Goal: Task Accomplishment & Management: Manage account settings

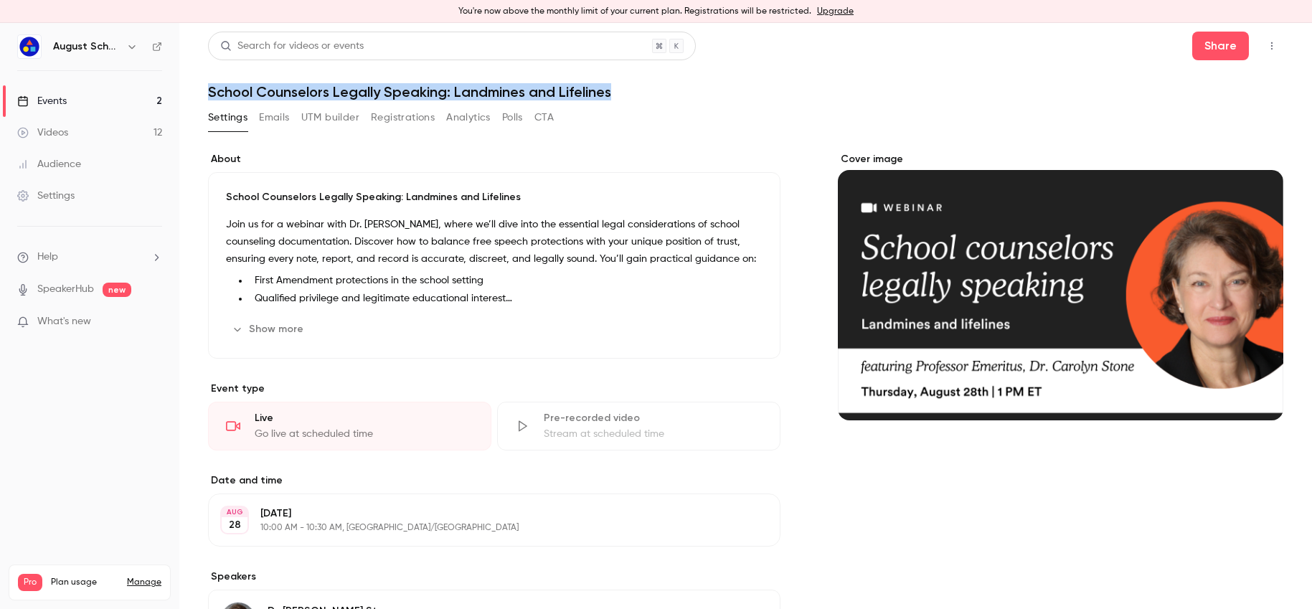
click at [88, 133] on link "Videos 12" at bounding box center [89, 133] width 179 height 32
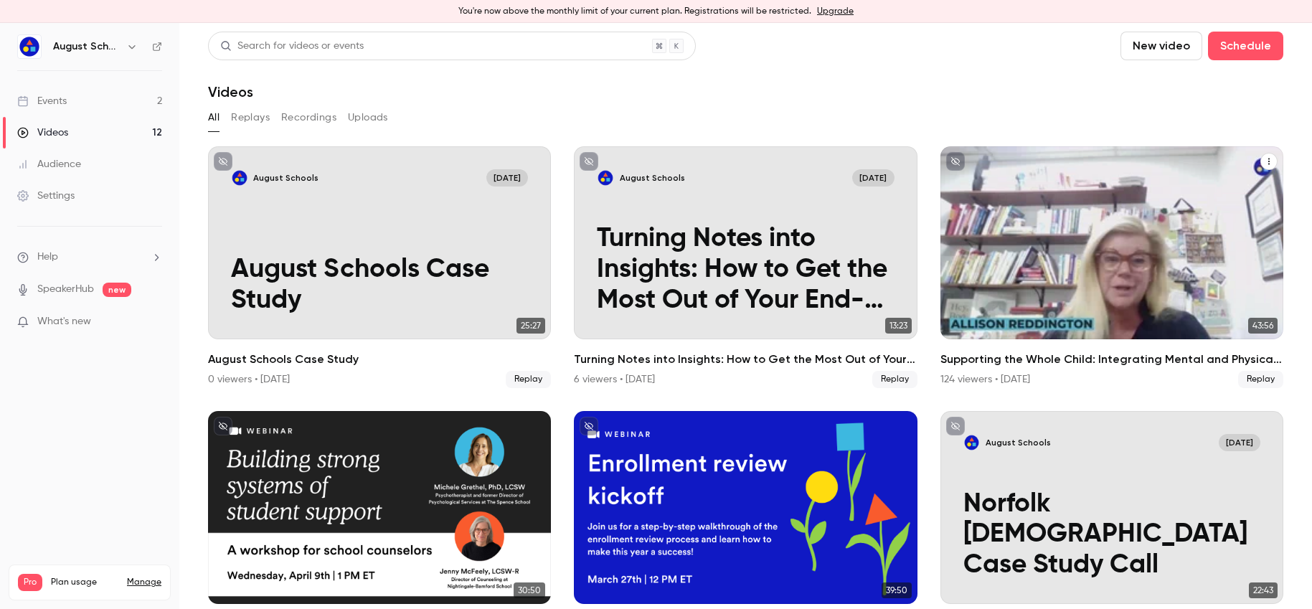
click at [1100, 310] on div "Supporting the Whole Child: Integrating Mental and Physical Health in Schools" at bounding box center [1112, 242] width 343 height 193
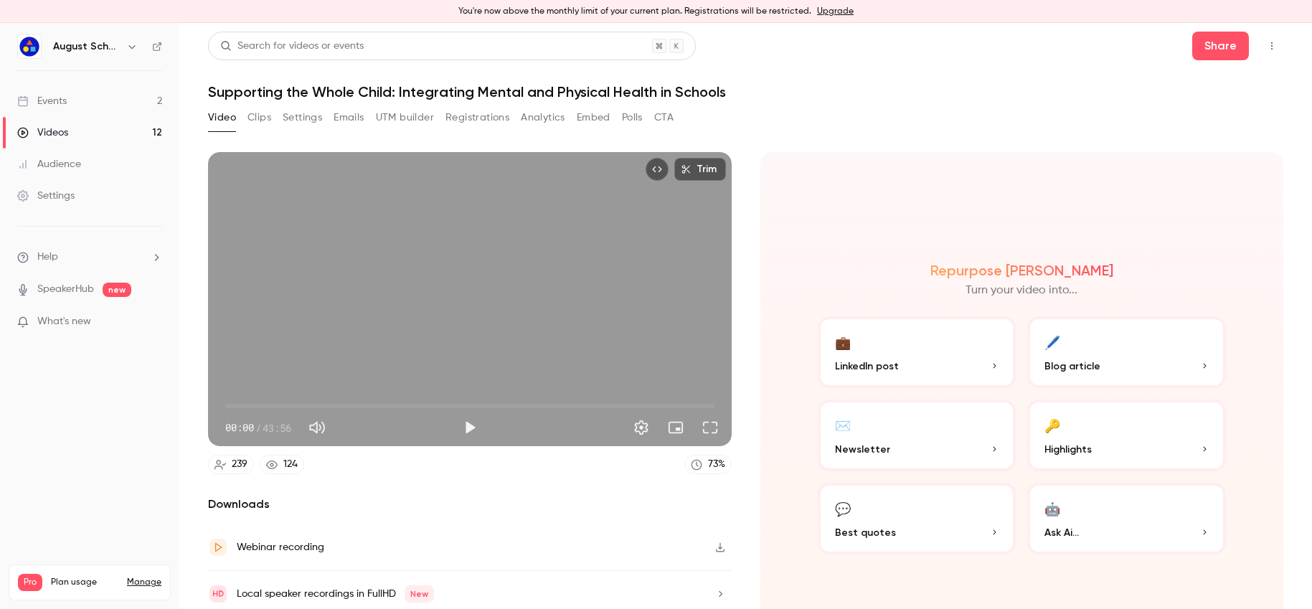
click at [352, 121] on button "Emails" at bounding box center [349, 117] width 30 height 23
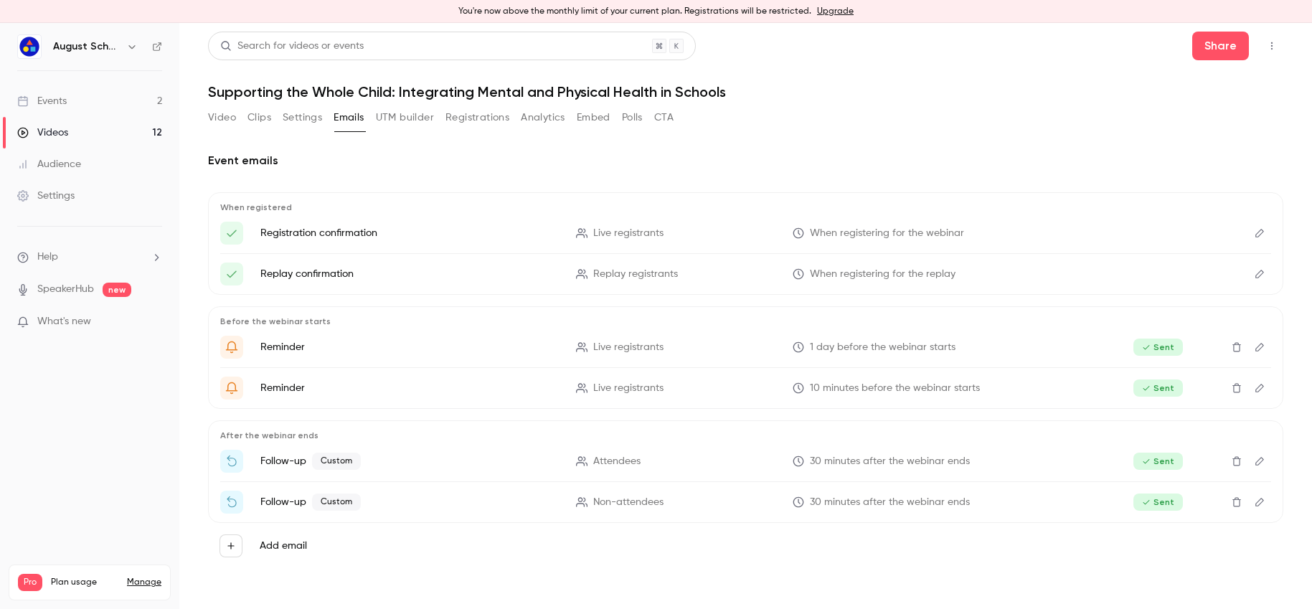
click at [339, 465] on span "Custom" at bounding box center [336, 461] width 49 height 17
click at [760, 460] on p "Attendees" at bounding box center [675, 461] width 199 height 15
click at [1264, 461] on icon "Edit" at bounding box center [1259, 461] width 11 height 10
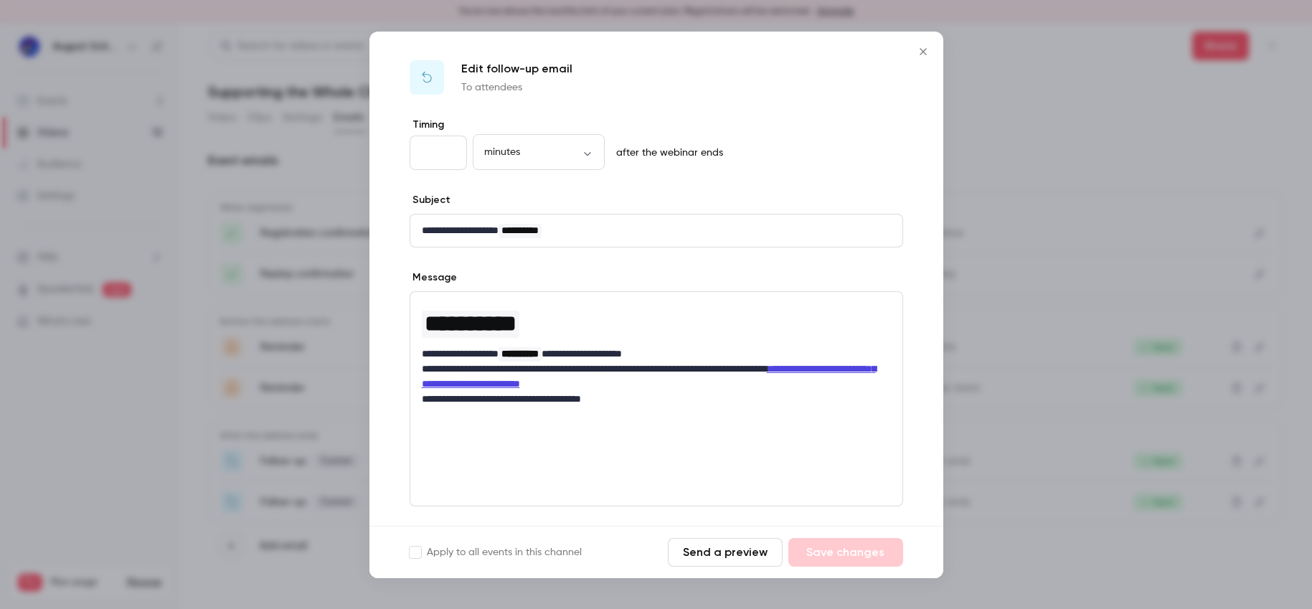
click at [925, 50] on icon "Close" at bounding box center [923, 51] width 17 height 11
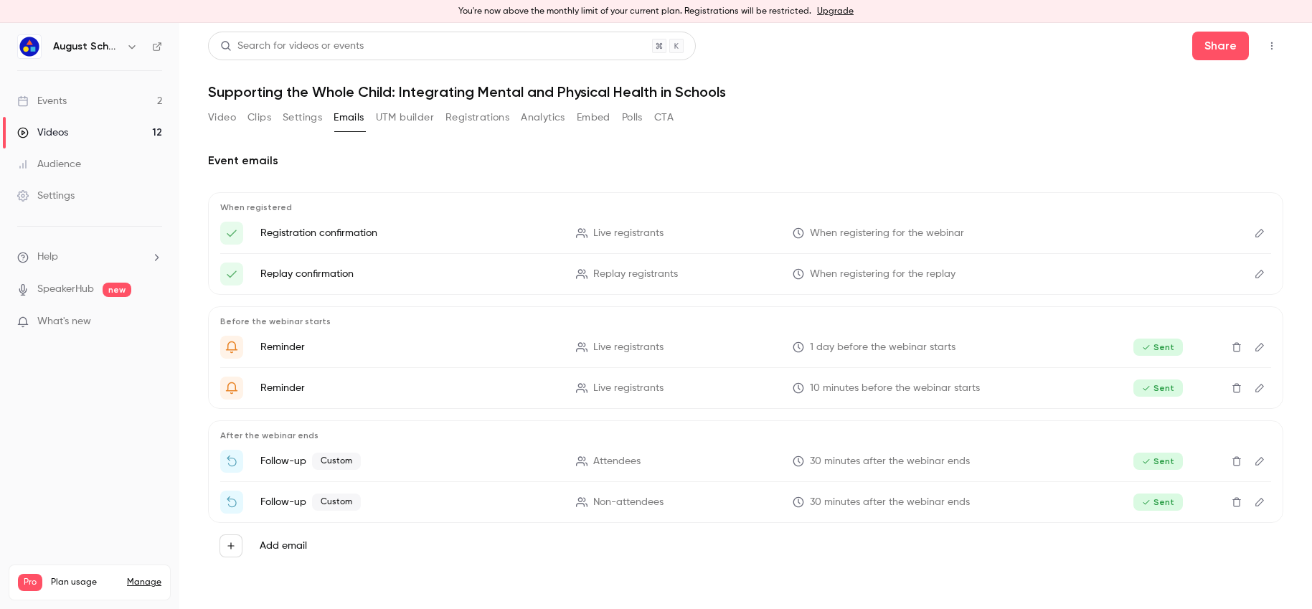
click at [77, 100] on link "Events 2" at bounding box center [89, 101] width 179 height 32
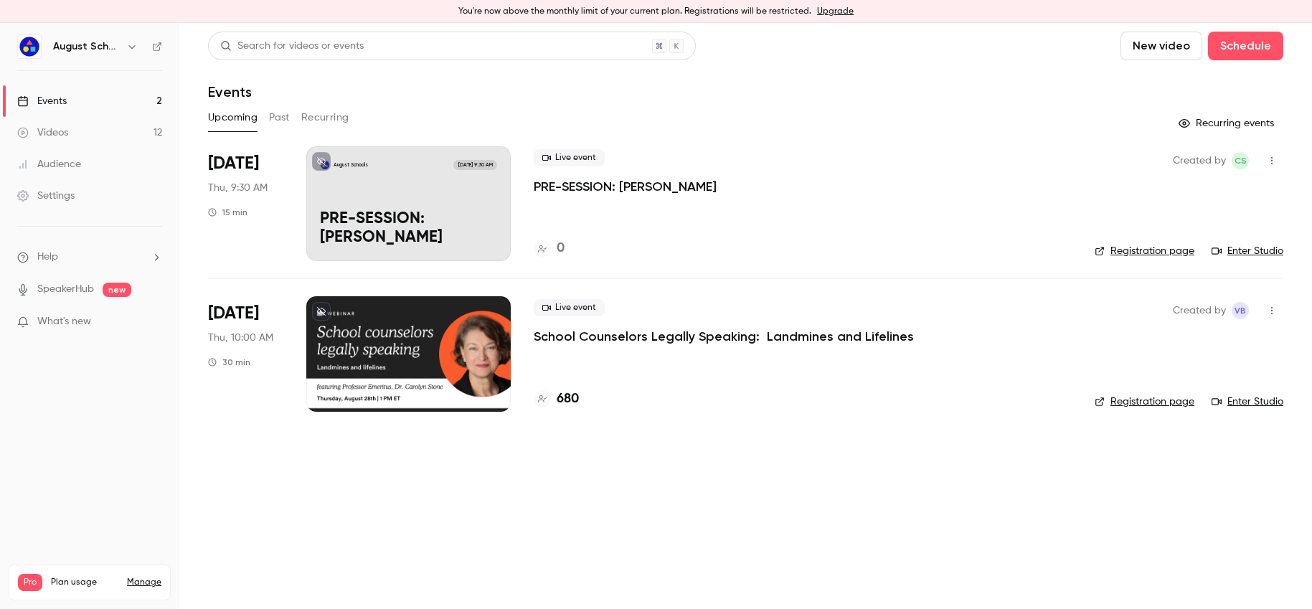
click at [660, 339] on p "School Counselors Legally Speaking: Landmines and Lifelines" at bounding box center [724, 336] width 380 height 17
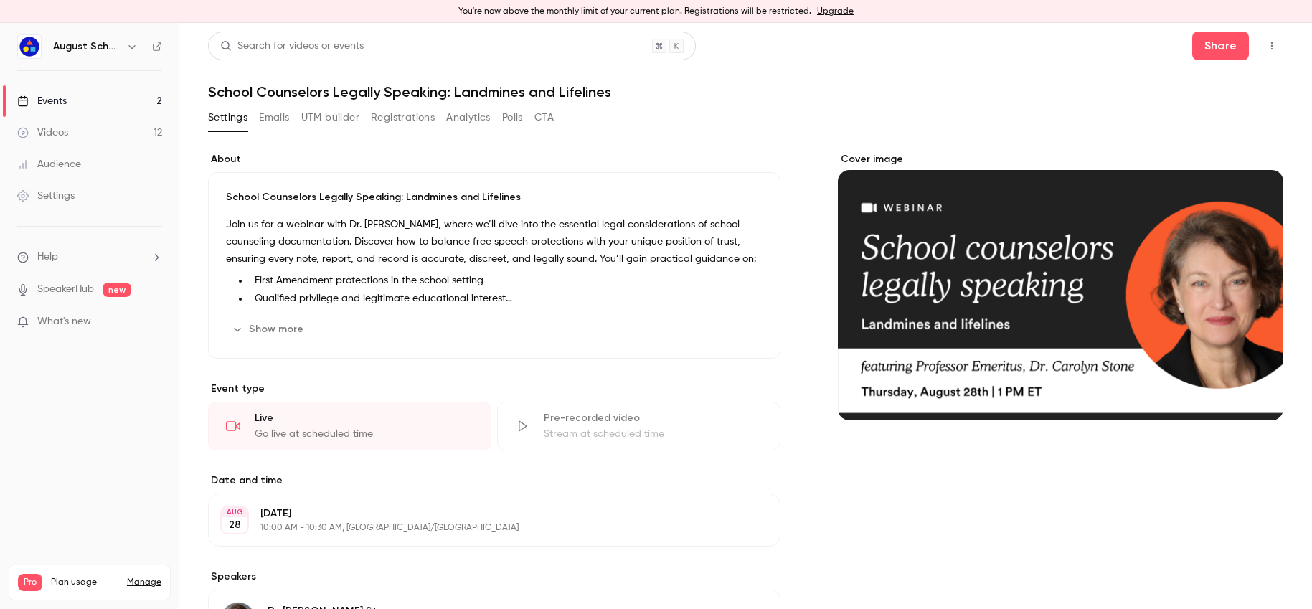
click at [273, 118] on button "Emails" at bounding box center [274, 117] width 30 height 23
